Goal: Task Accomplishment & Management: Manage account settings

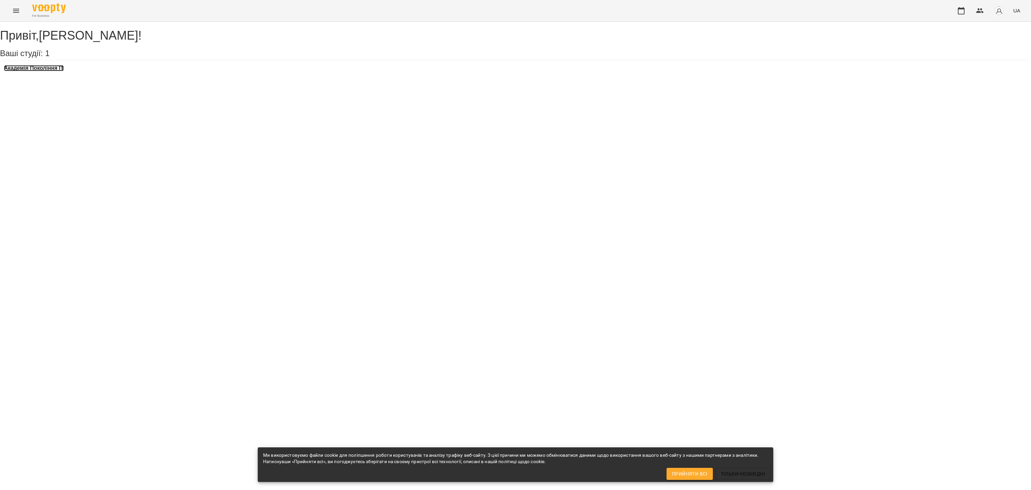
click at [51, 71] on h3 "Академія Покоління ІТ" at bounding box center [34, 68] width 60 height 6
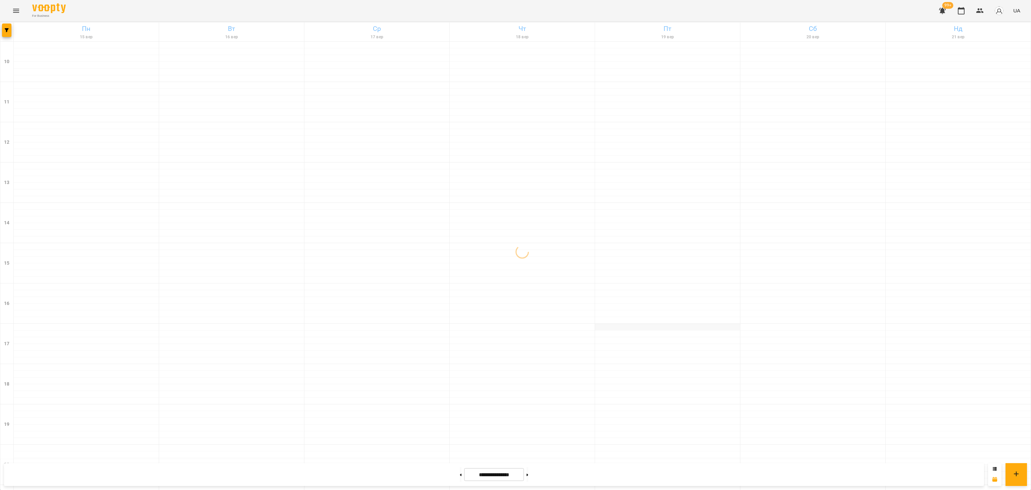
scroll to position [106, 0]
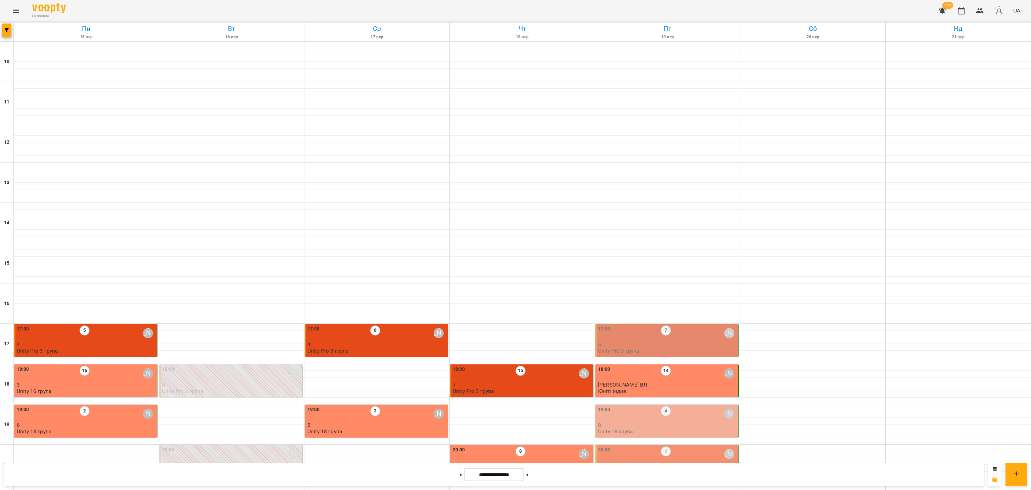
click at [690, 325] on div "17:00 7 [PERSON_NAME]" at bounding box center [667, 332] width 139 height 15
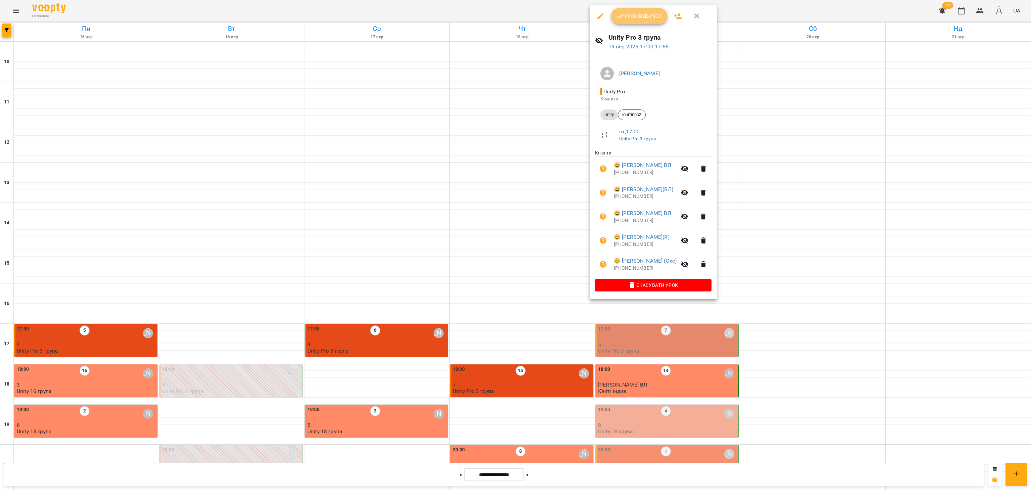
click at [649, 17] on span "Урок відбувся" at bounding box center [640, 16] width 46 height 8
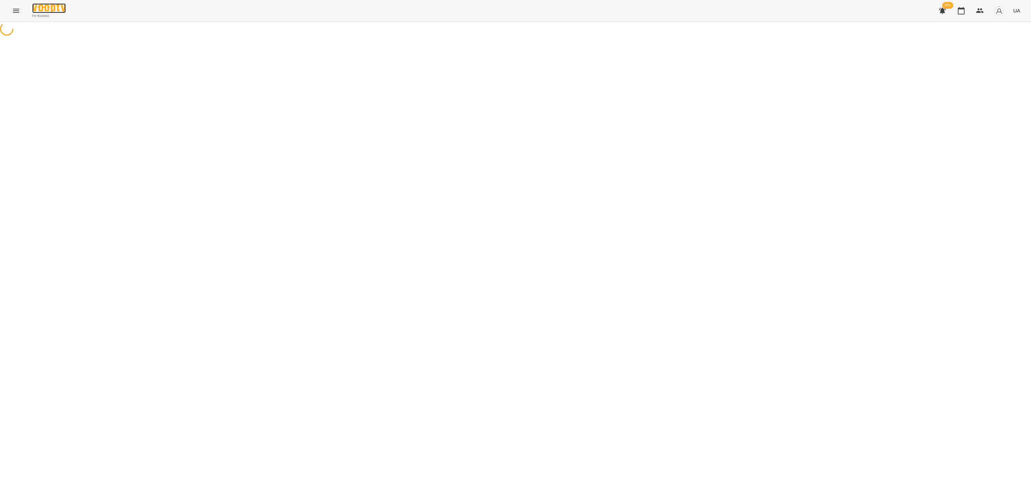
click at [33, 12] on img at bounding box center [49, 8] width 34 height 10
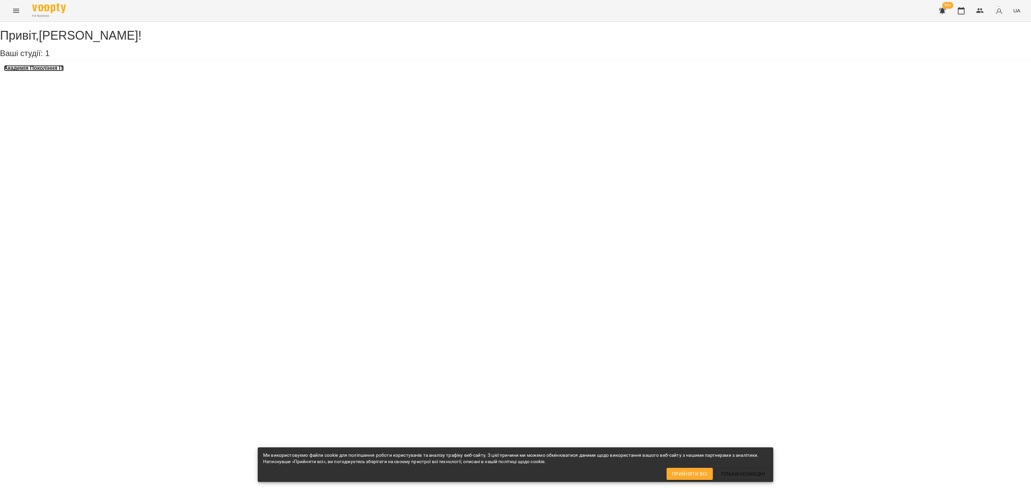
click at [55, 71] on h3 "Академія Покоління ІТ" at bounding box center [34, 68] width 60 height 6
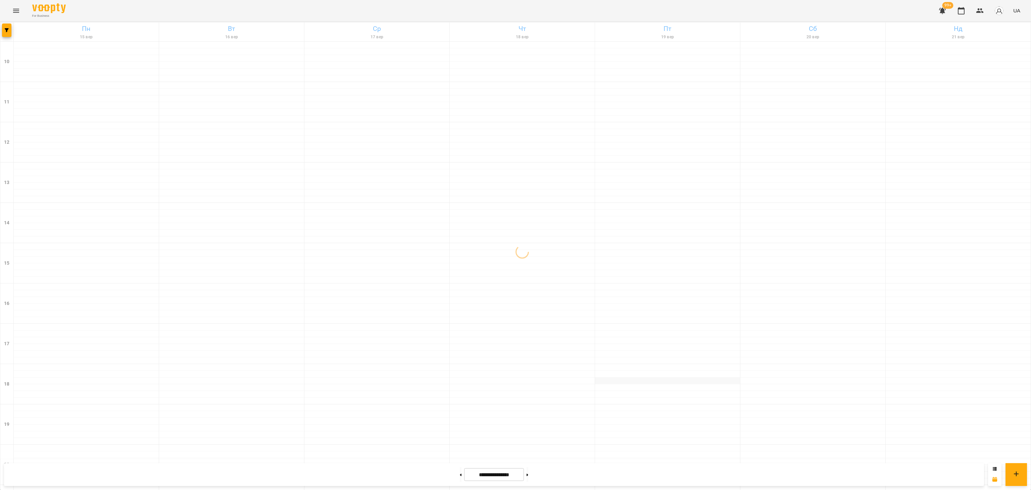
scroll to position [106, 0]
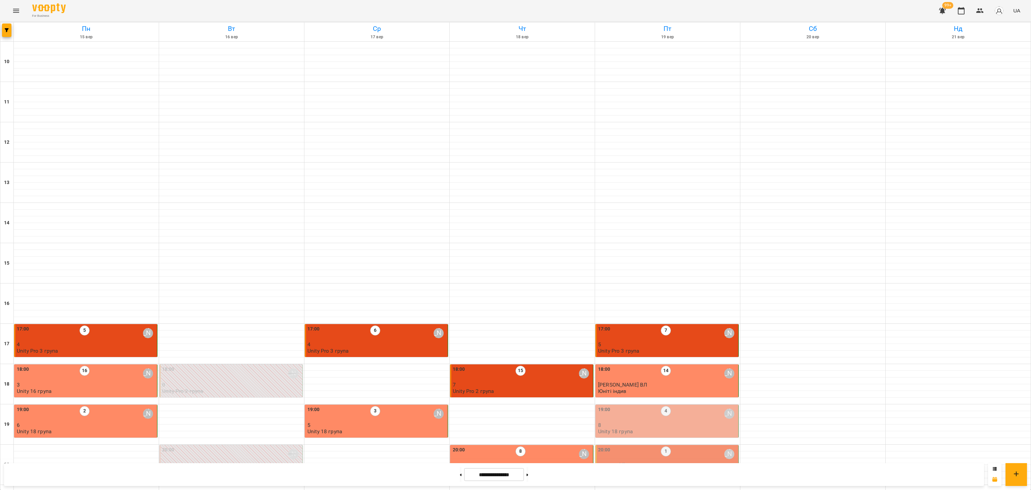
click at [683, 406] on div "19:00 4 [PERSON_NAME]" at bounding box center [667, 413] width 139 height 15
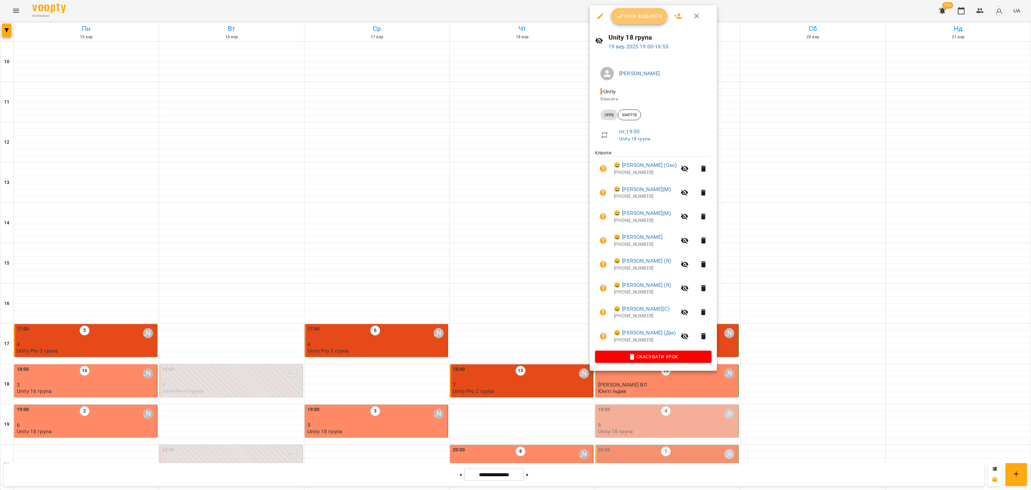
click at [644, 19] on span "Урок відбувся" at bounding box center [640, 16] width 46 height 8
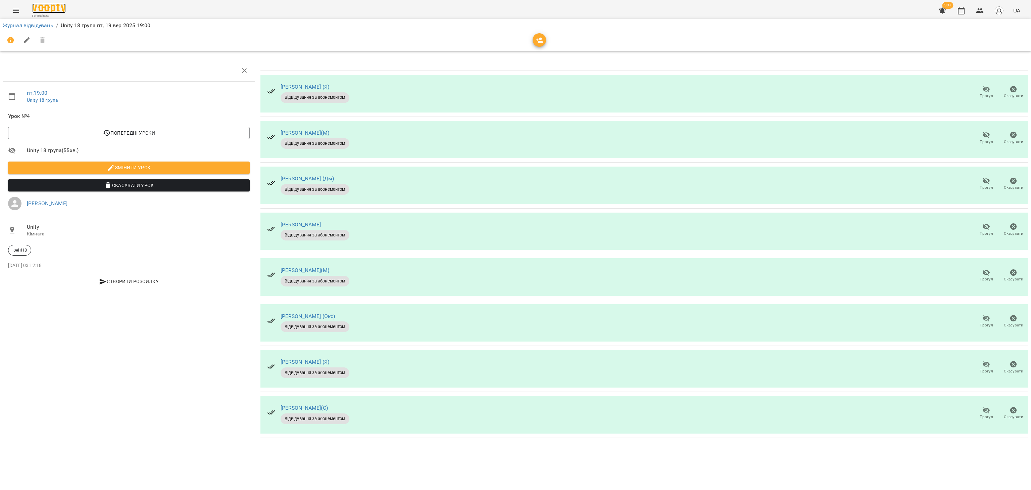
click at [32, 12] on img at bounding box center [49, 8] width 34 height 10
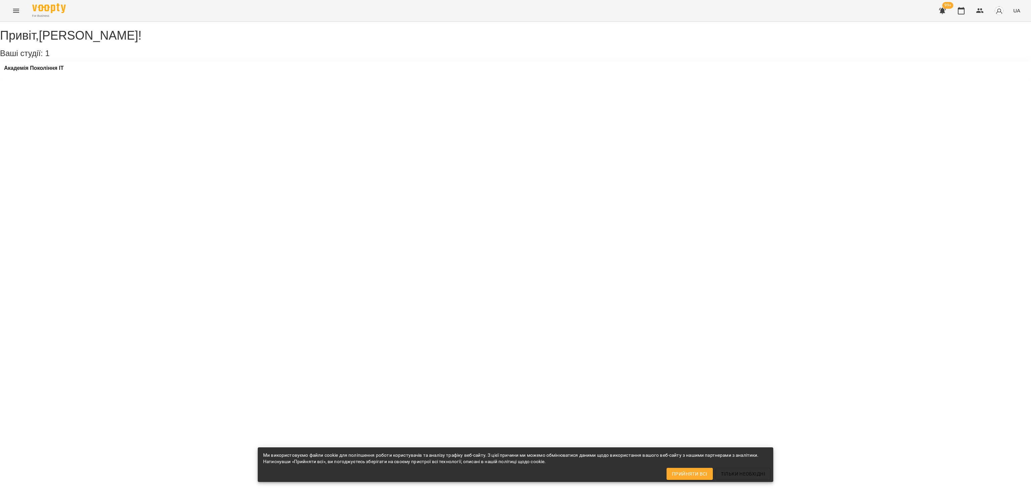
click at [48, 75] on div "Академія Покоління ІТ" at bounding box center [34, 70] width 60 height 10
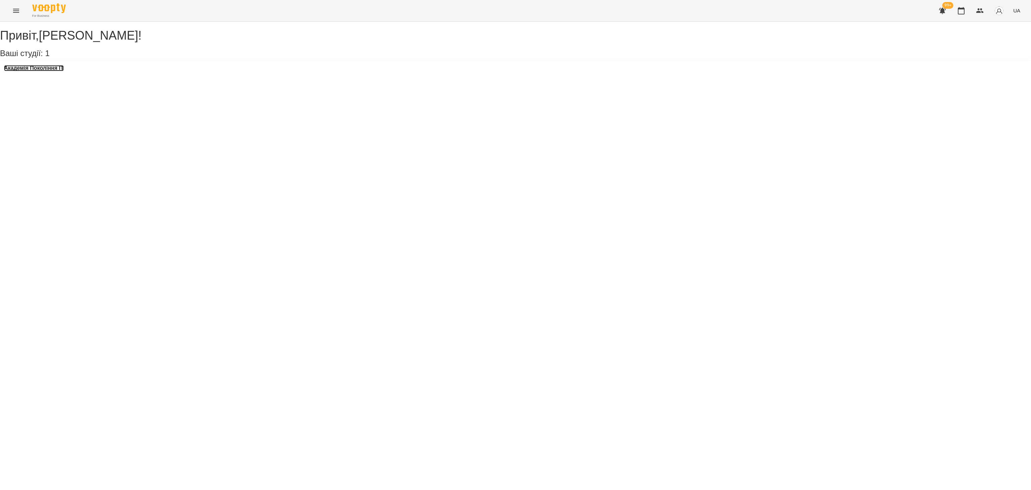
click at [49, 71] on h3 "Академія Покоління ІТ" at bounding box center [34, 68] width 60 height 6
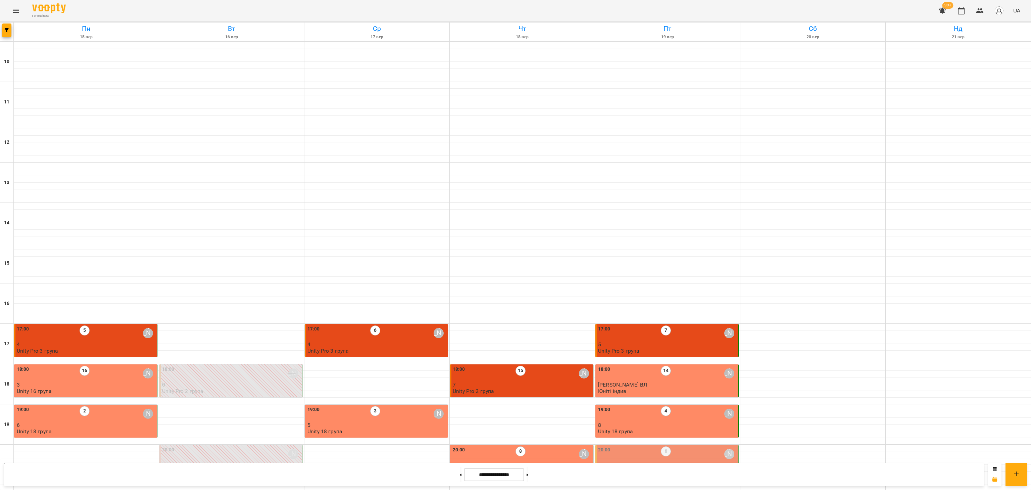
click at [635, 462] on p "Unity Middle 8 група" at bounding box center [623, 465] width 50 height 6
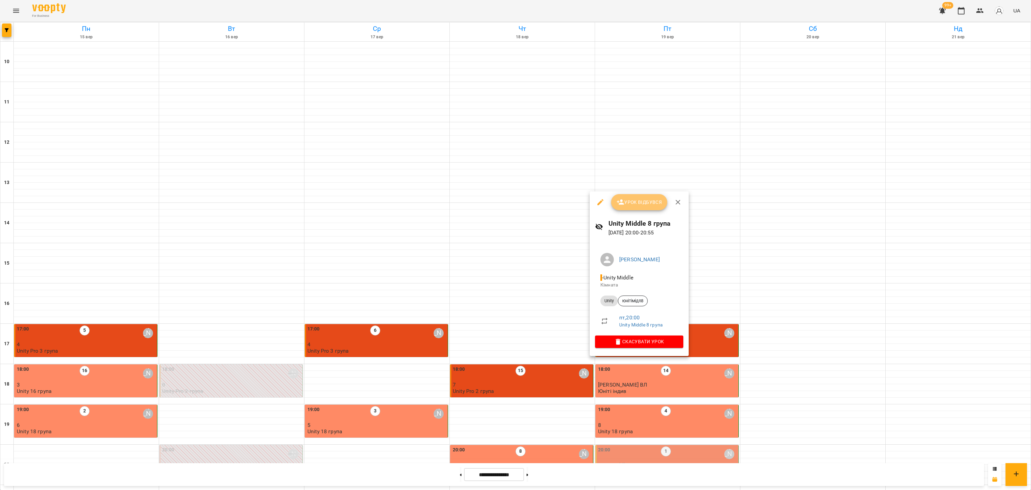
click at [634, 202] on button "Урок відбувся" at bounding box center [639, 202] width 56 height 16
